Goal: Transaction & Acquisition: Purchase product/service

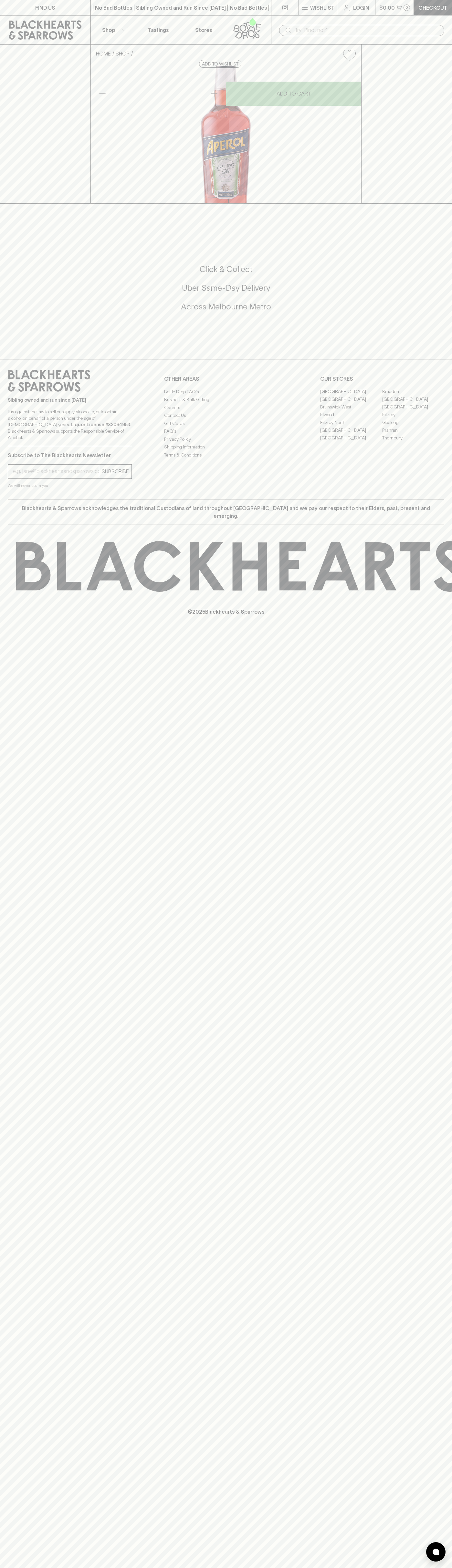
click at [343, 32] on input "text" at bounding box center [366, 30] width 144 height 10
click at [431, 442] on div "OUR STORES Abbotsford Braddon Brunswick Brunswick East Brunswick West East Brun…" at bounding box center [382, 405] width 124 height 72
click at [136, 1567] on html "FIND US | No Bad Bottles | Sibling Owned and Run Since 2006 | No Bad Bottles | …" at bounding box center [226, 784] width 452 height 1568
click at [8, 293] on h5 "Uber Same-Day Delivery" at bounding box center [226, 287] width 436 height 10
